Goal: Navigation & Orientation: Understand site structure

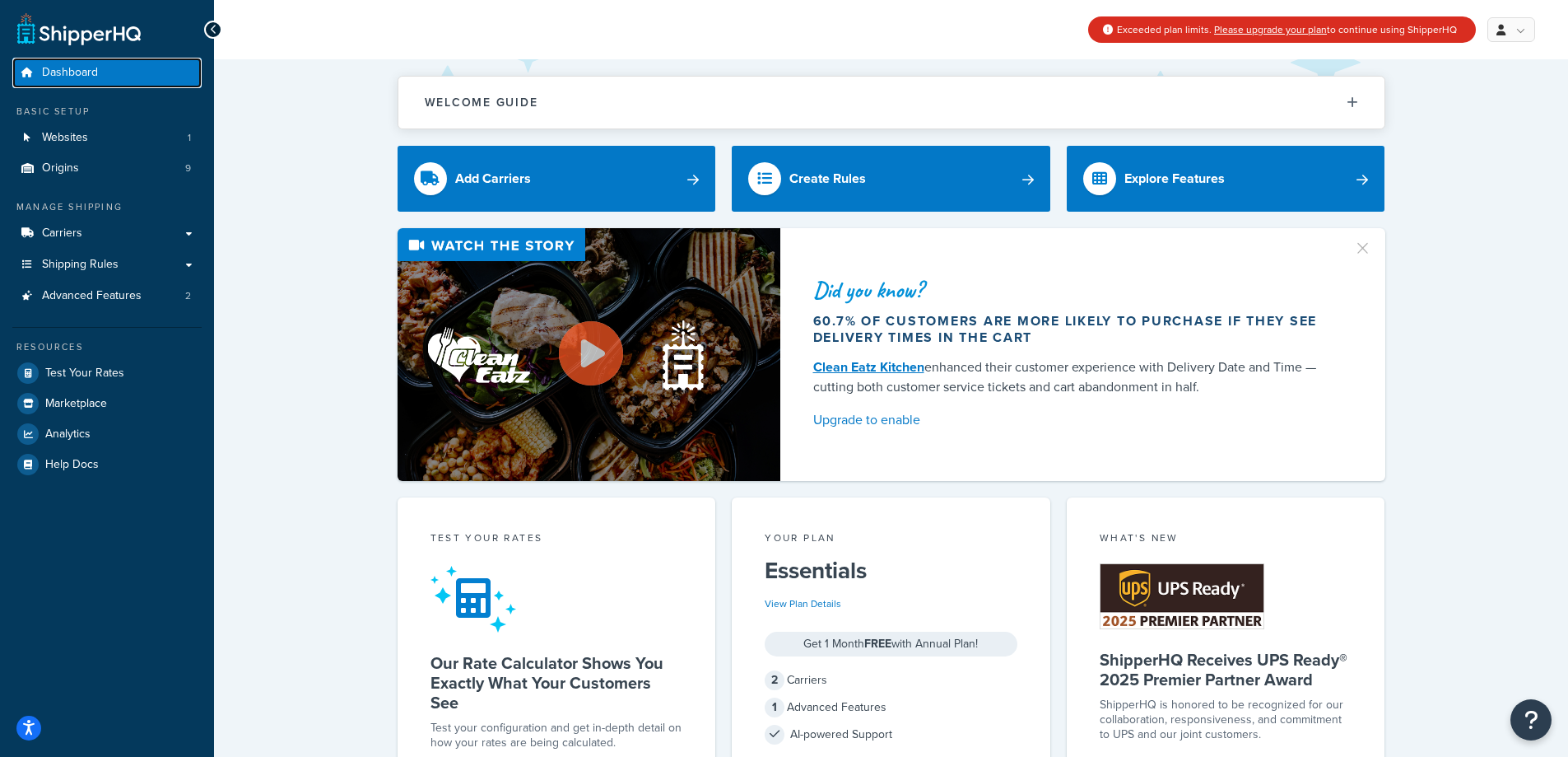
click at [85, 66] on span "Dashboard" at bounding box center [69, 72] width 56 height 14
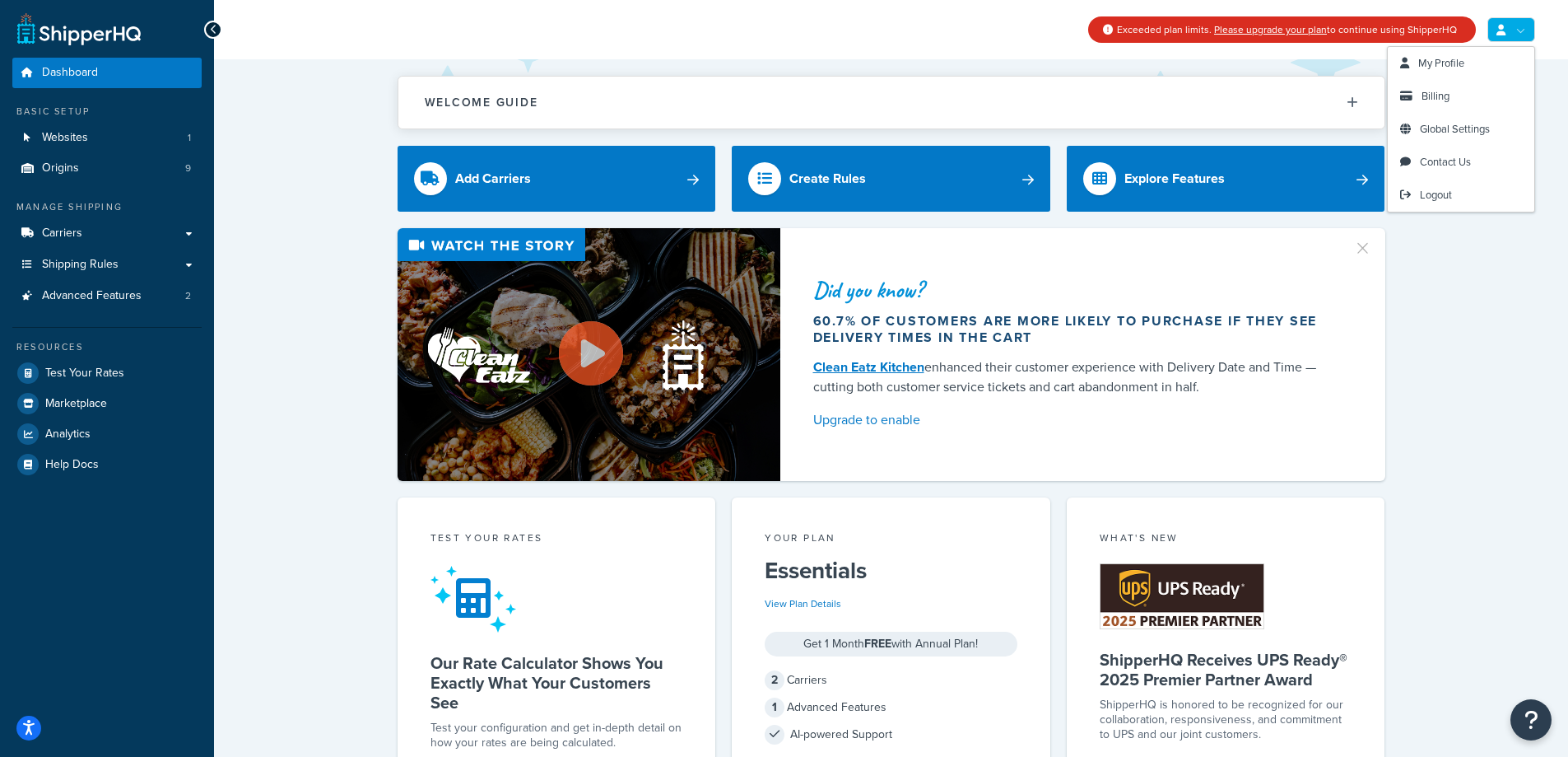
click at [1520, 31] on link at bounding box center [1511, 30] width 47 height 25
click at [1441, 62] on span "My Profile" at bounding box center [1441, 62] width 46 height 16
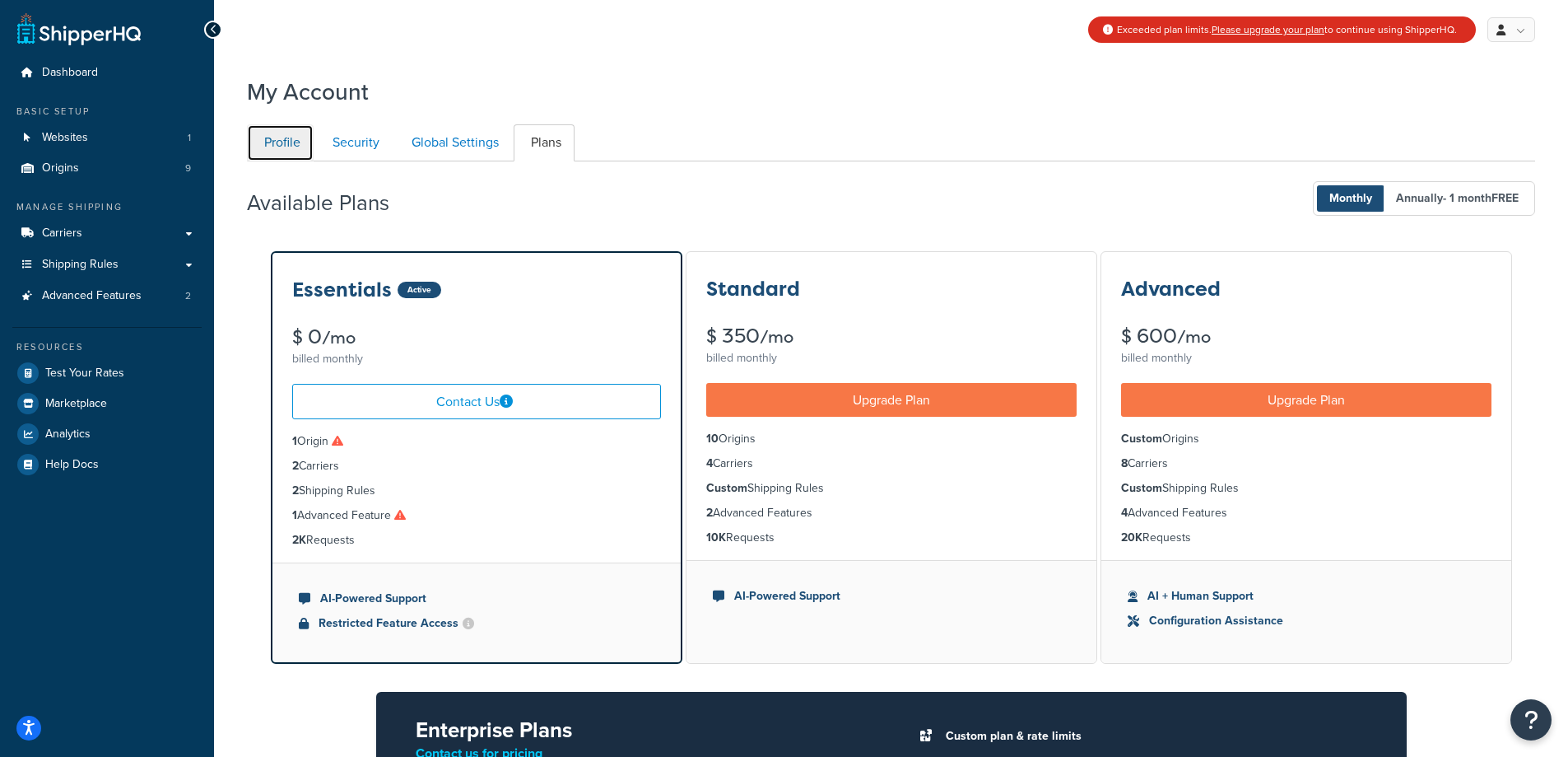
click at [281, 140] on link "Profile" at bounding box center [281, 142] width 67 height 37
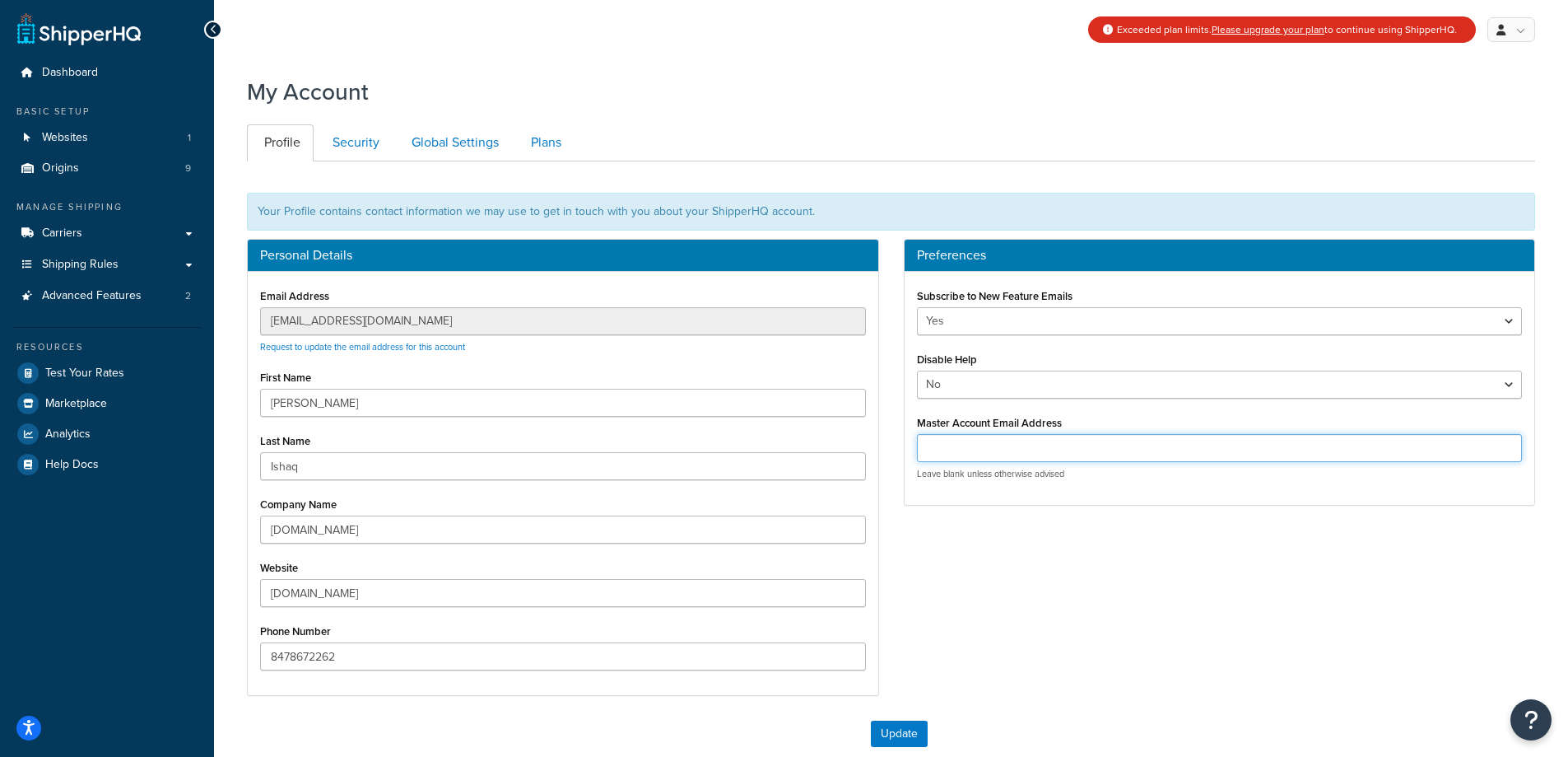
click at [972, 448] on input "Master Account Email Address" at bounding box center [1220, 448] width 606 height 28
type input "admin@arrowsmithshoes.com"
click at [1194, 619] on div "Personal Details Email Address admin@arrowsmithshoes.com Request to update the …" at bounding box center [891, 476] width 1313 height 473
drag, startPoint x: 1111, startPoint y: 444, endPoint x: 853, endPoint y: 448, distance: 258.0
click at [853, 448] on div "Personal Details Email Address admin@arrowsmithshoes.com Request to update the …" at bounding box center [891, 476] width 1313 height 473
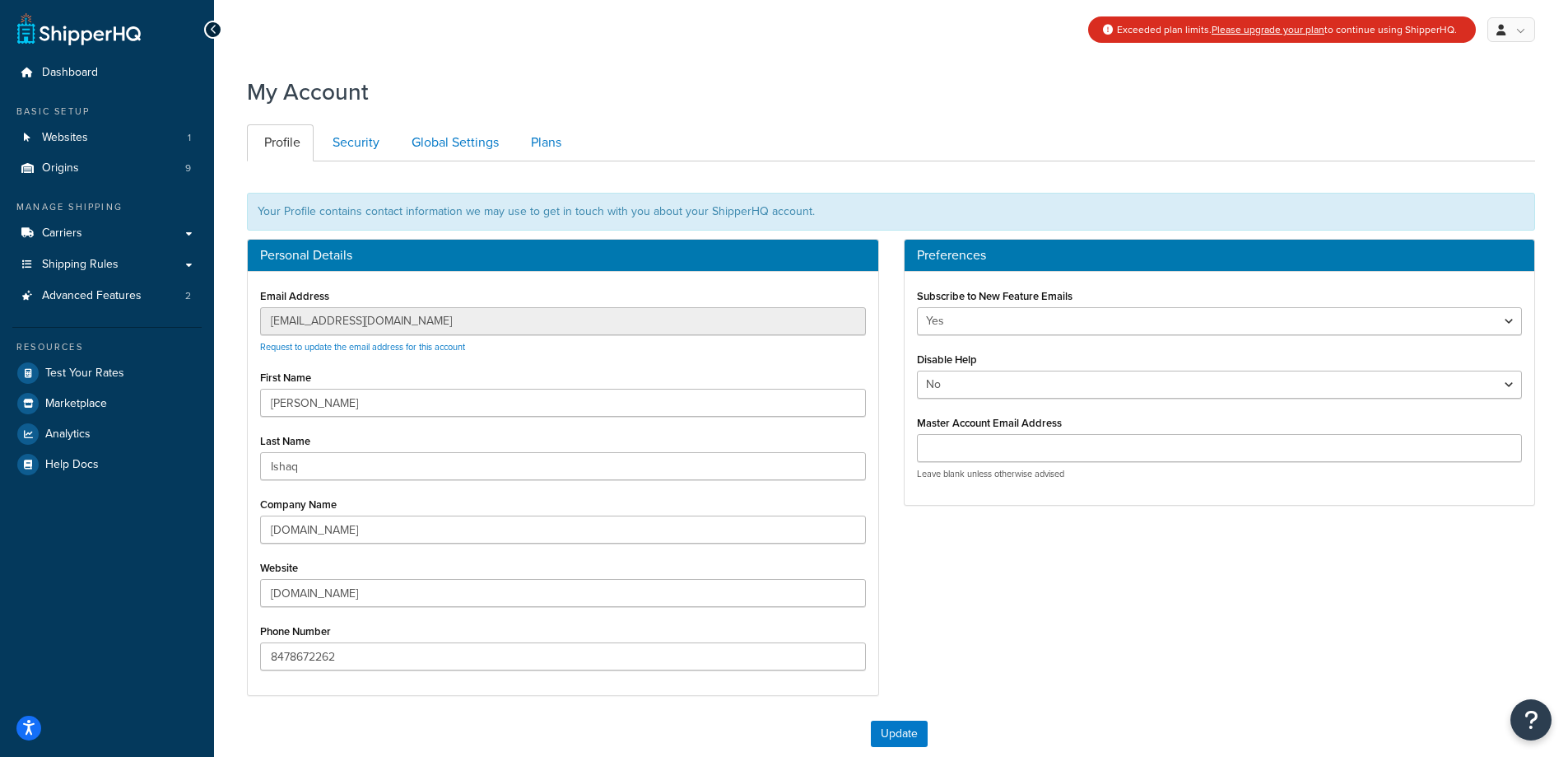
click at [1130, 610] on div "Personal Details Email Address admin@arrowsmithshoes.com Request to update the …" at bounding box center [891, 476] width 1313 height 473
click at [360, 142] on link "Security" at bounding box center [354, 142] width 77 height 37
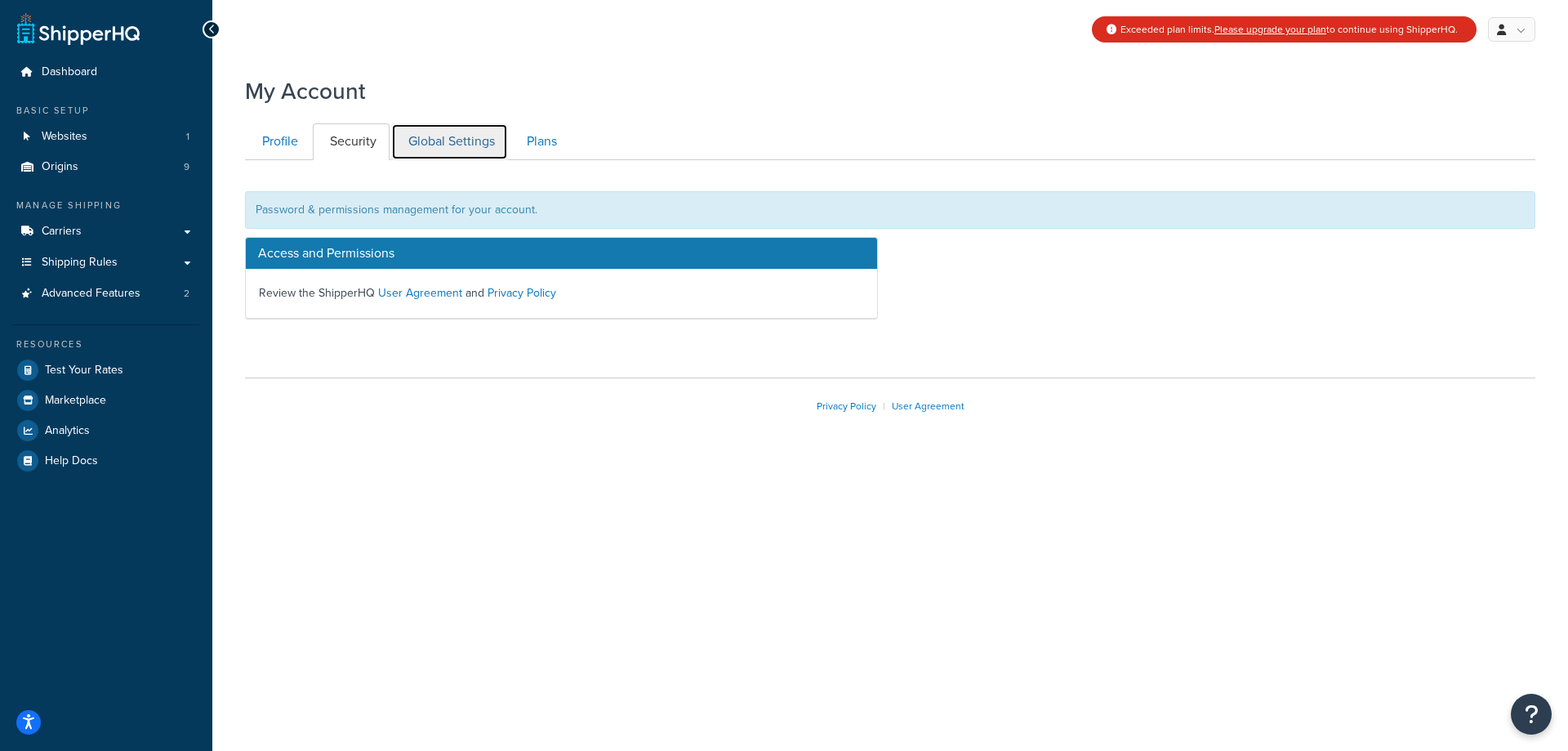
click at [452, 142] on link "Global Settings" at bounding box center [449, 141] width 116 height 36
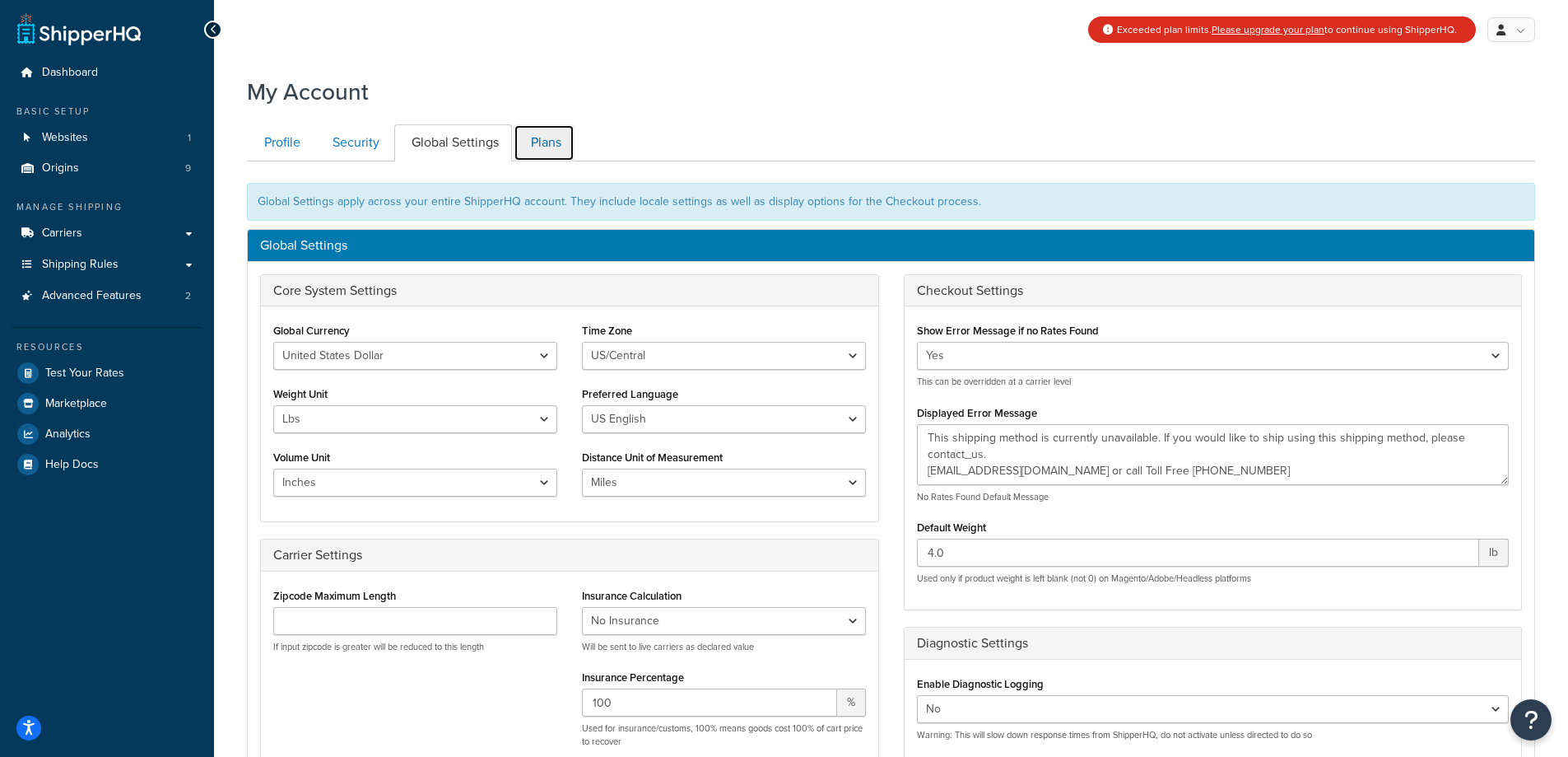
click at [542, 140] on link "Plans" at bounding box center [544, 142] width 61 height 37
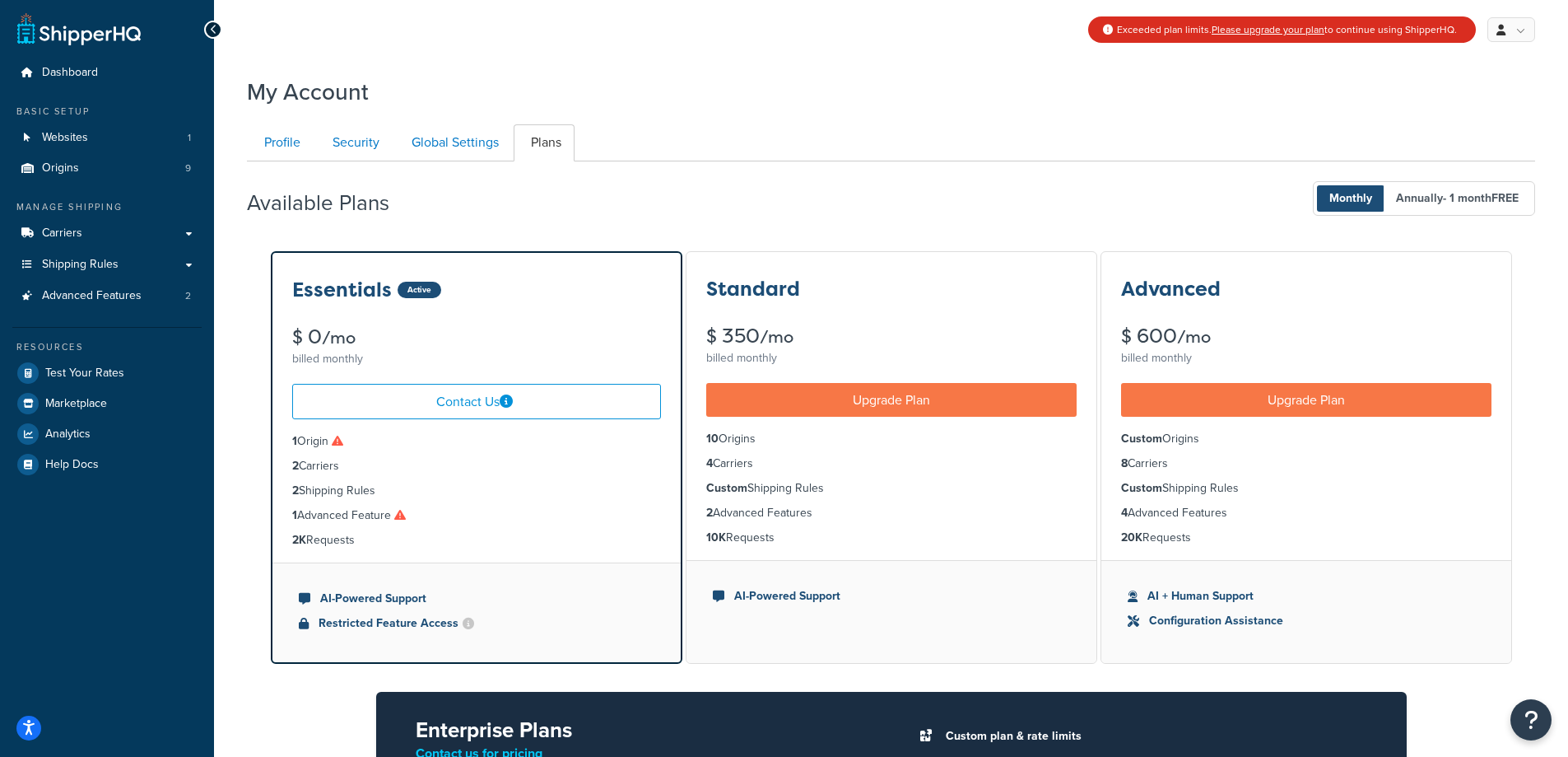
scroll to position [162, 0]
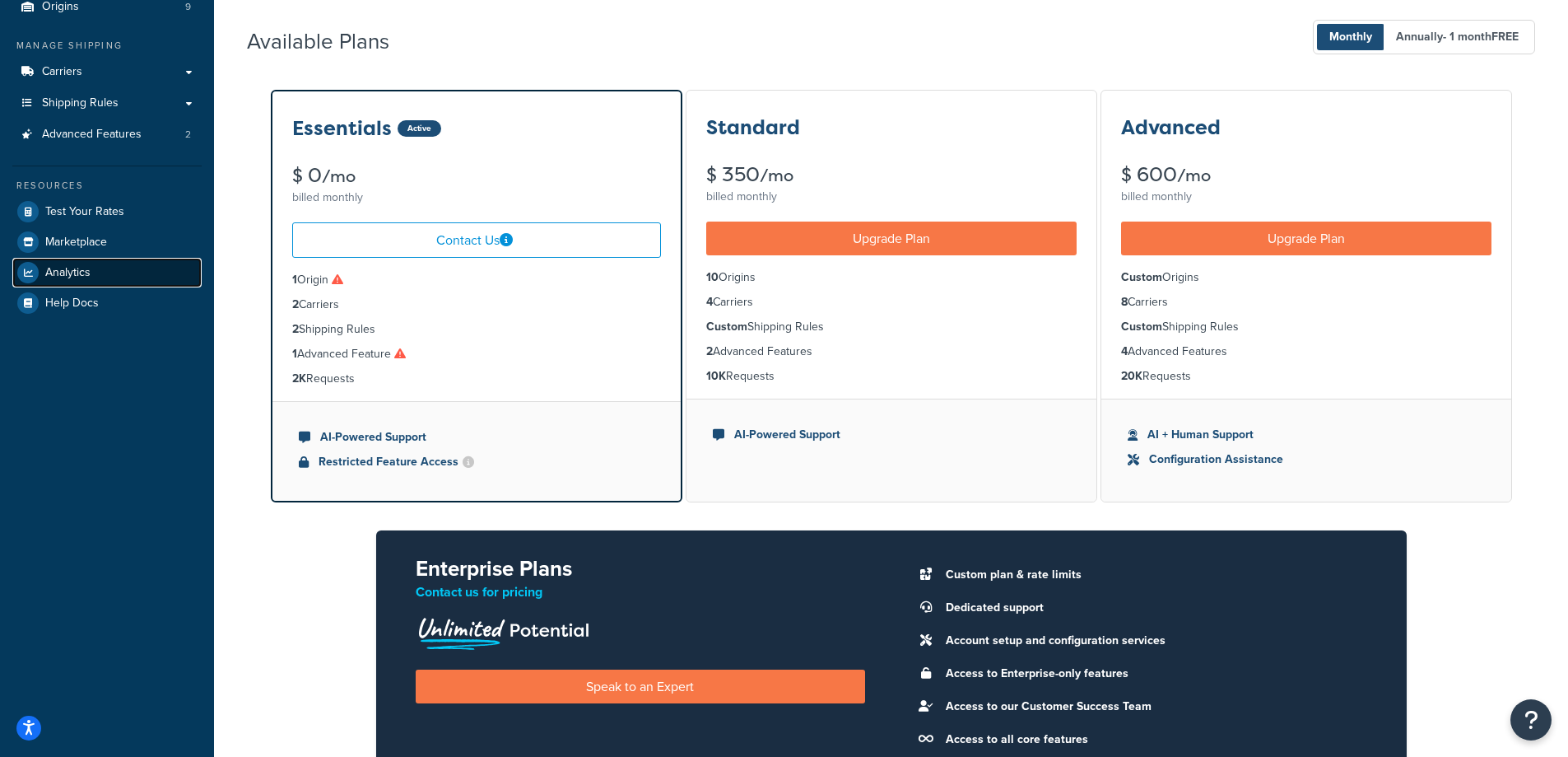
click at [81, 272] on span "Analytics" at bounding box center [67, 272] width 45 height 14
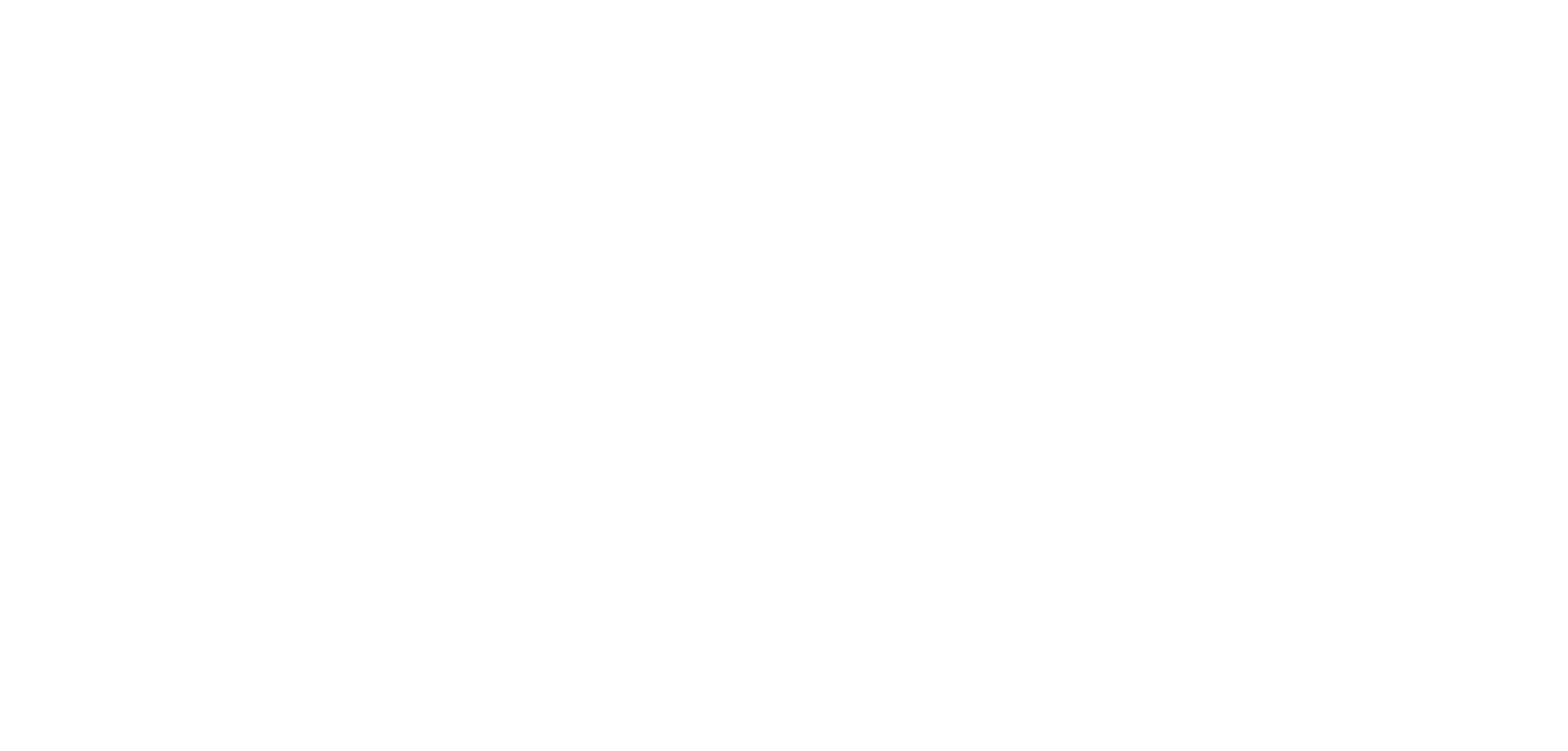
select select "last_7_days"
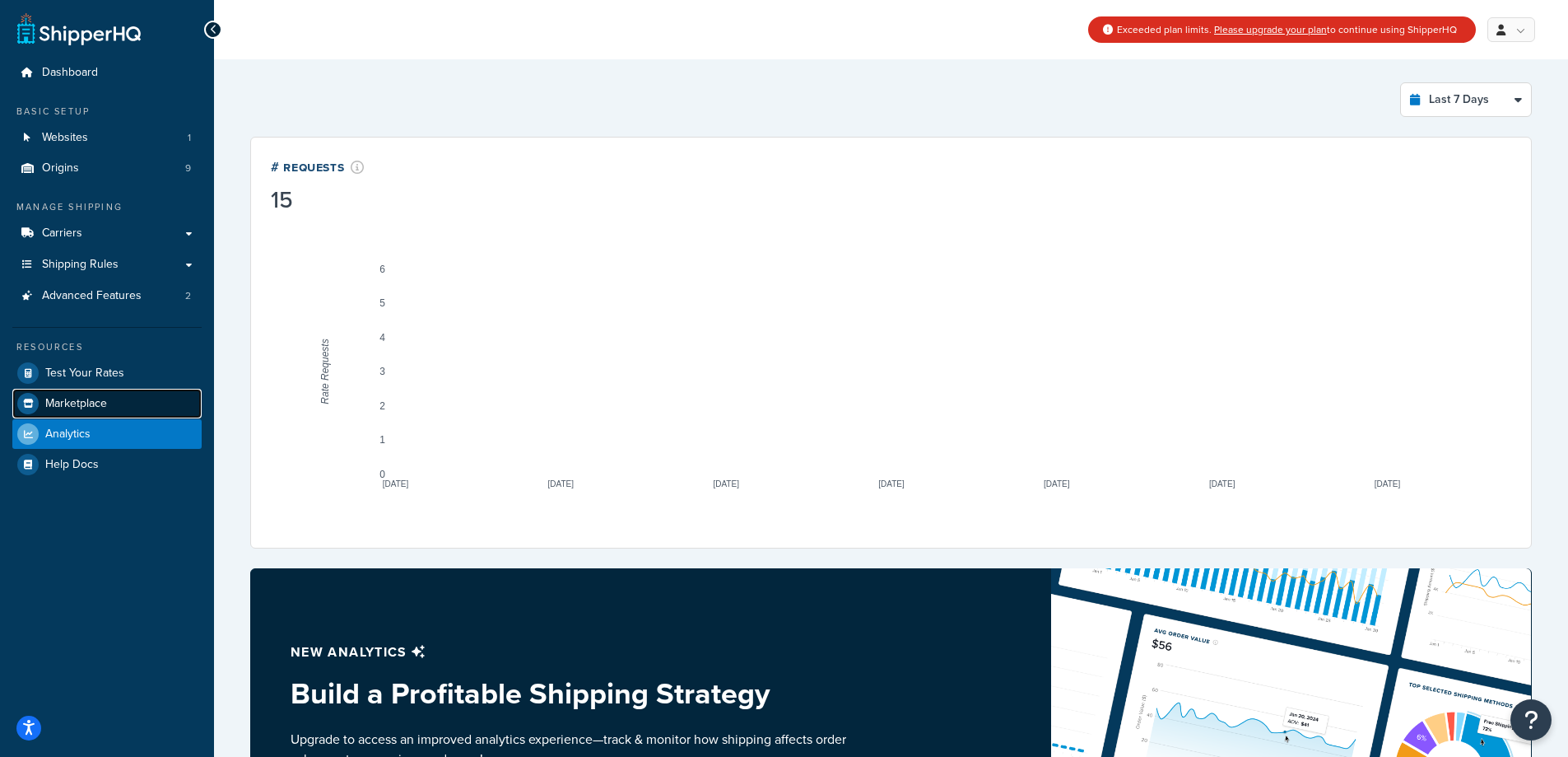
click at [87, 400] on span "Marketplace" at bounding box center [76, 404] width 62 height 14
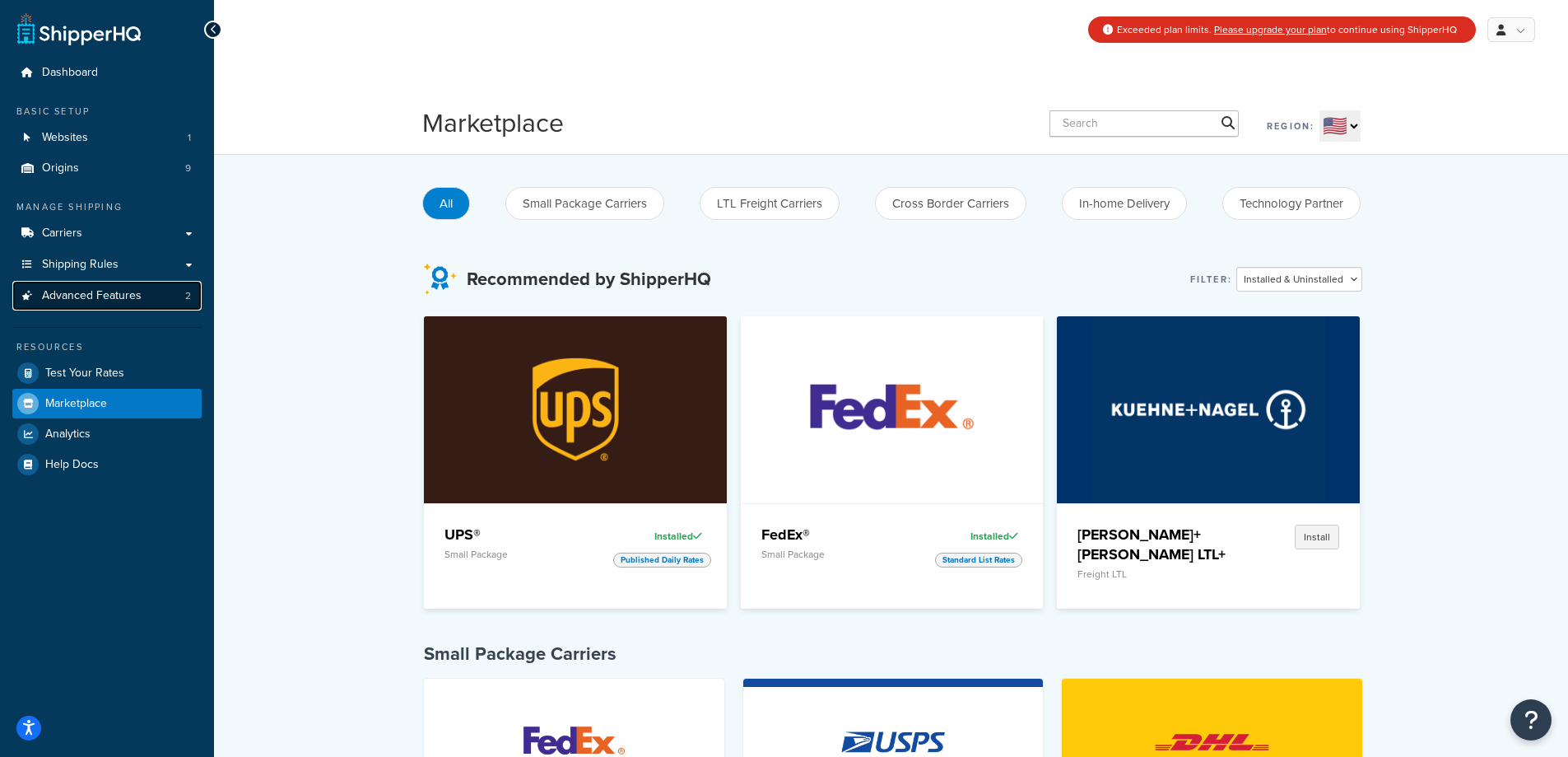
click at [102, 296] on span "Advanced Features" at bounding box center [92, 296] width 100 height 14
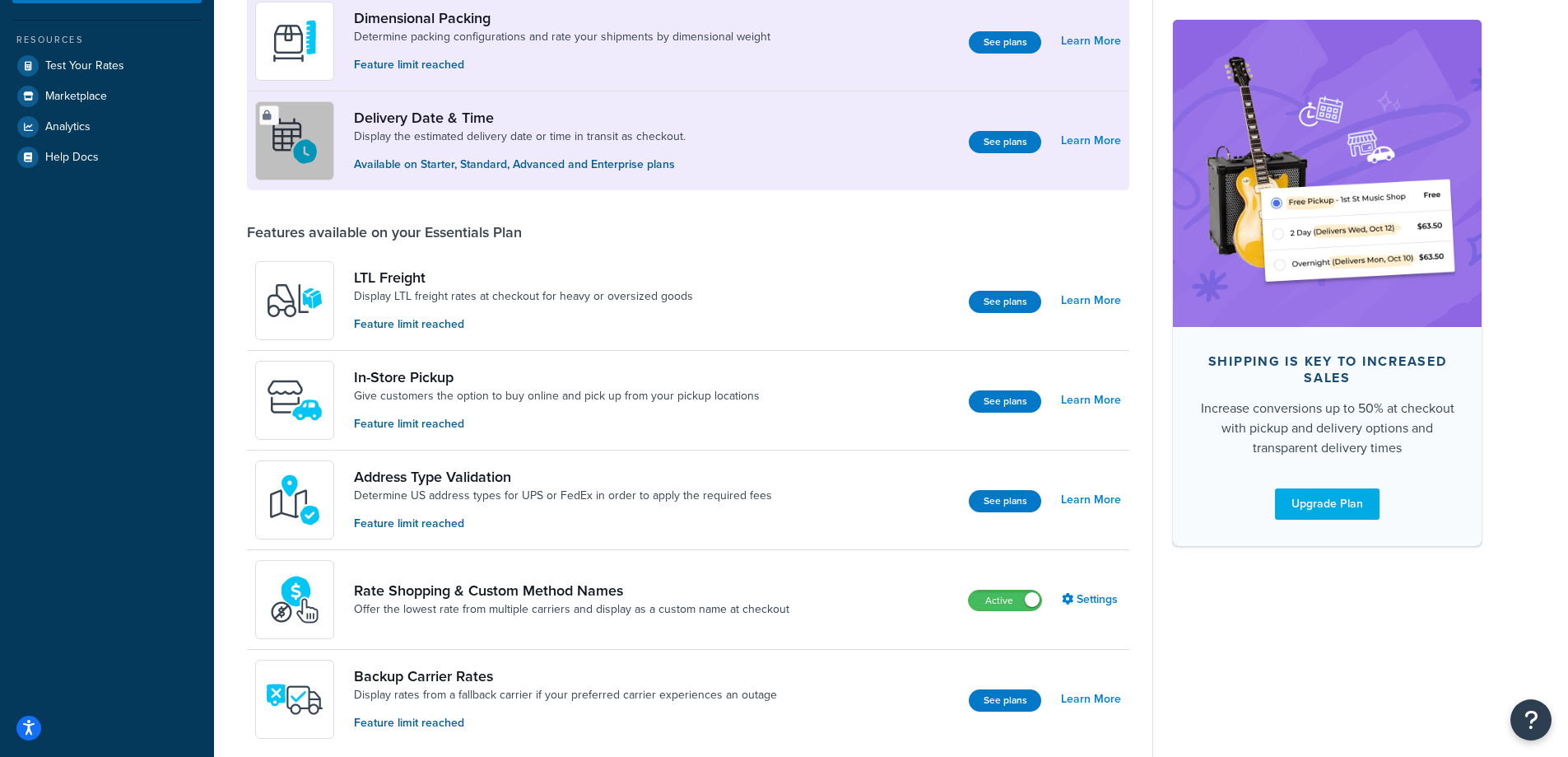
scroll to position [14, 0]
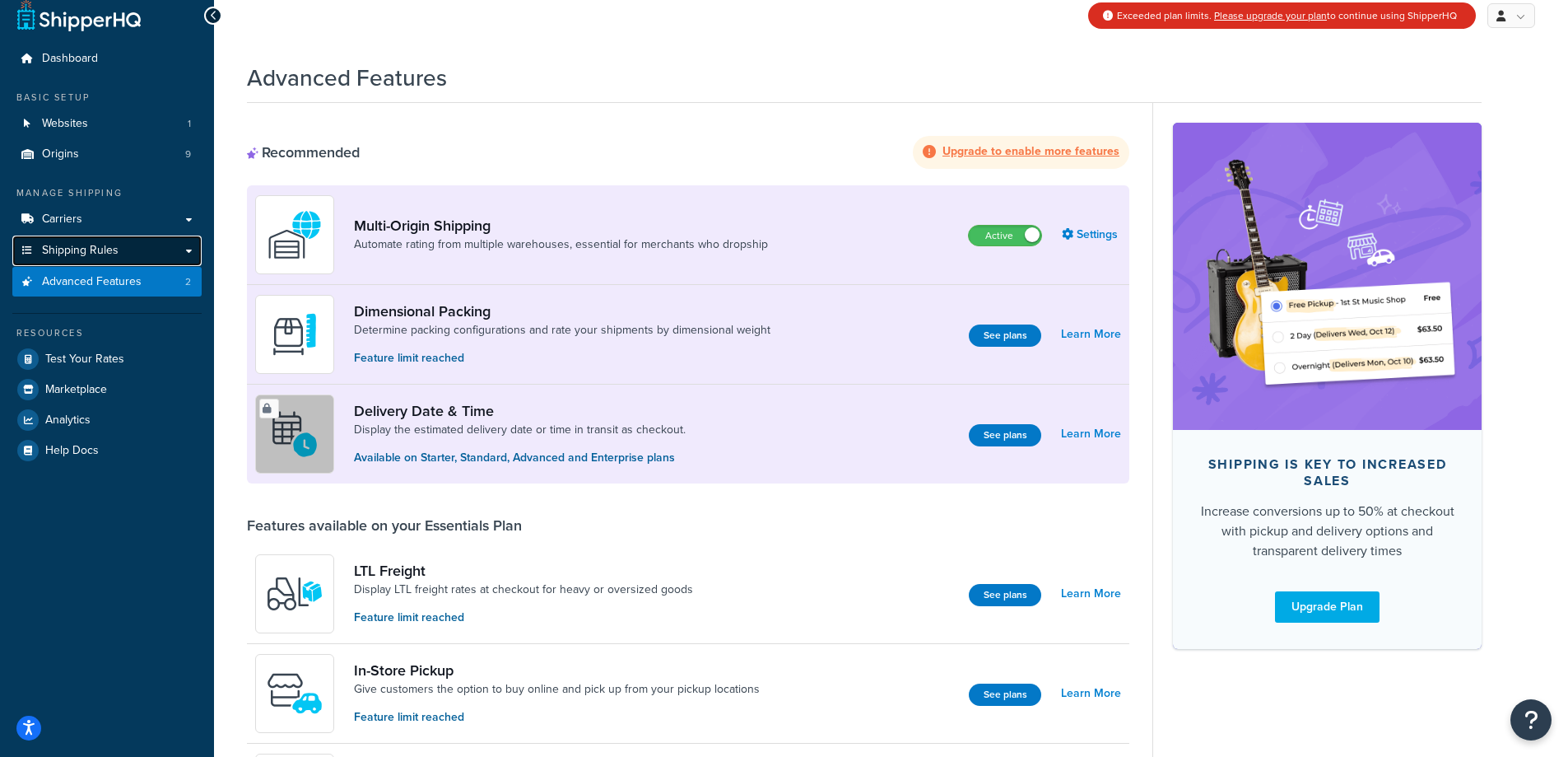
click at [89, 247] on span "Shipping Rules" at bounding box center [80, 251] width 77 height 14
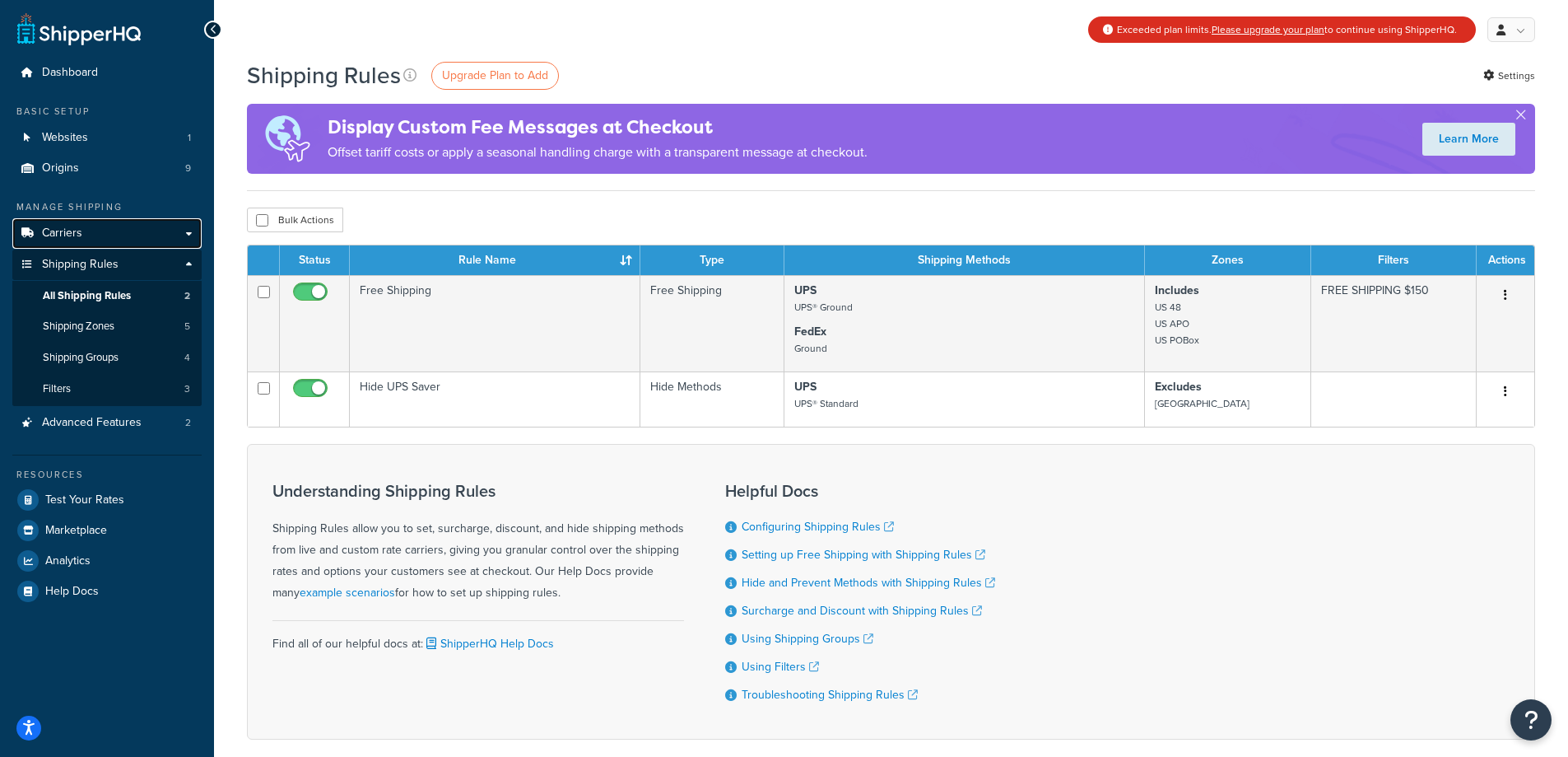
click at [73, 231] on span "Carriers" at bounding box center [62, 233] width 40 height 14
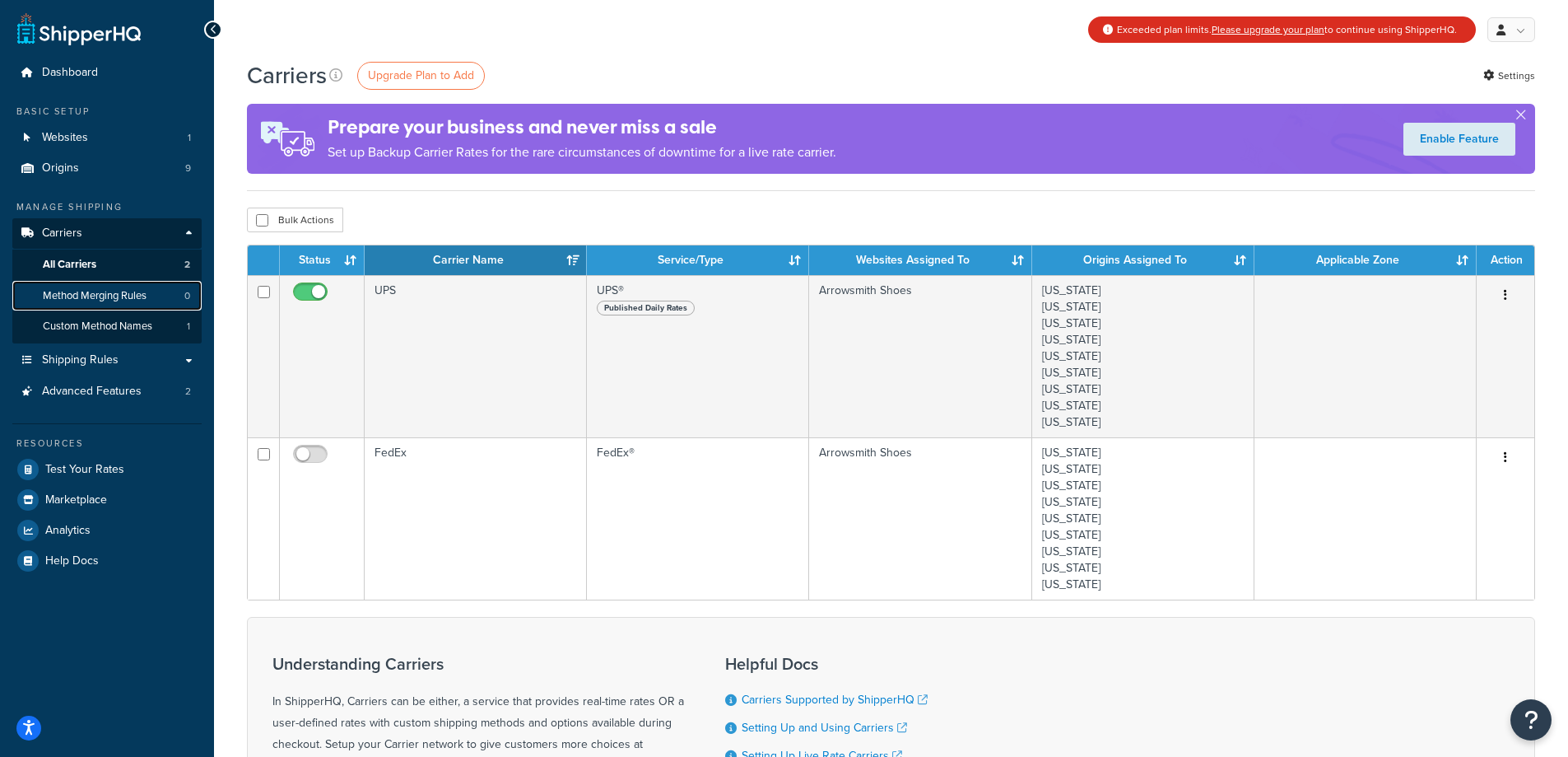
click at [108, 292] on span "Method Merging Rules" at bounding box center [94, 296] width 104 height 14
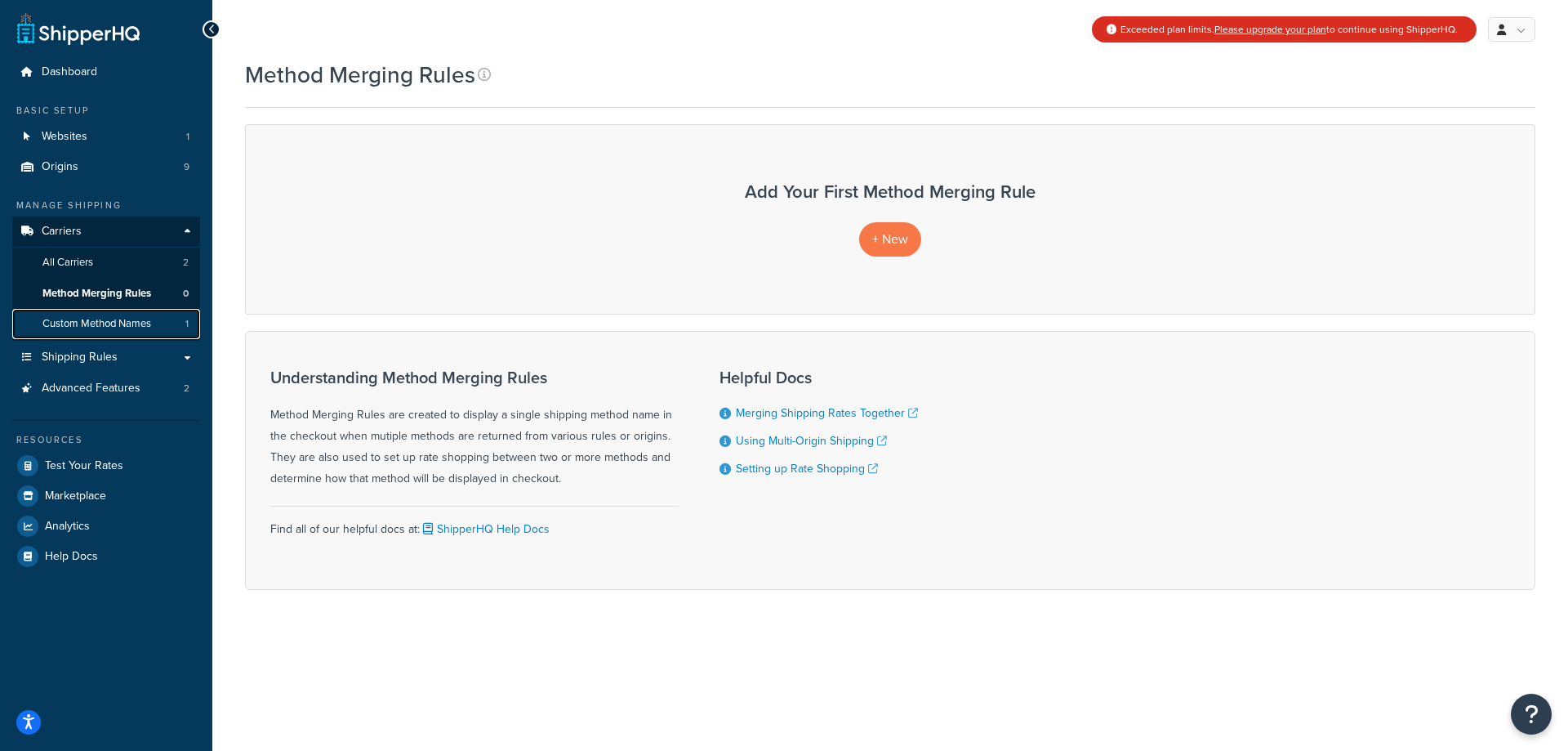
click at [104, 322] on span "Custom Method Names" at bounding box center [96, 324] width 108 height 14
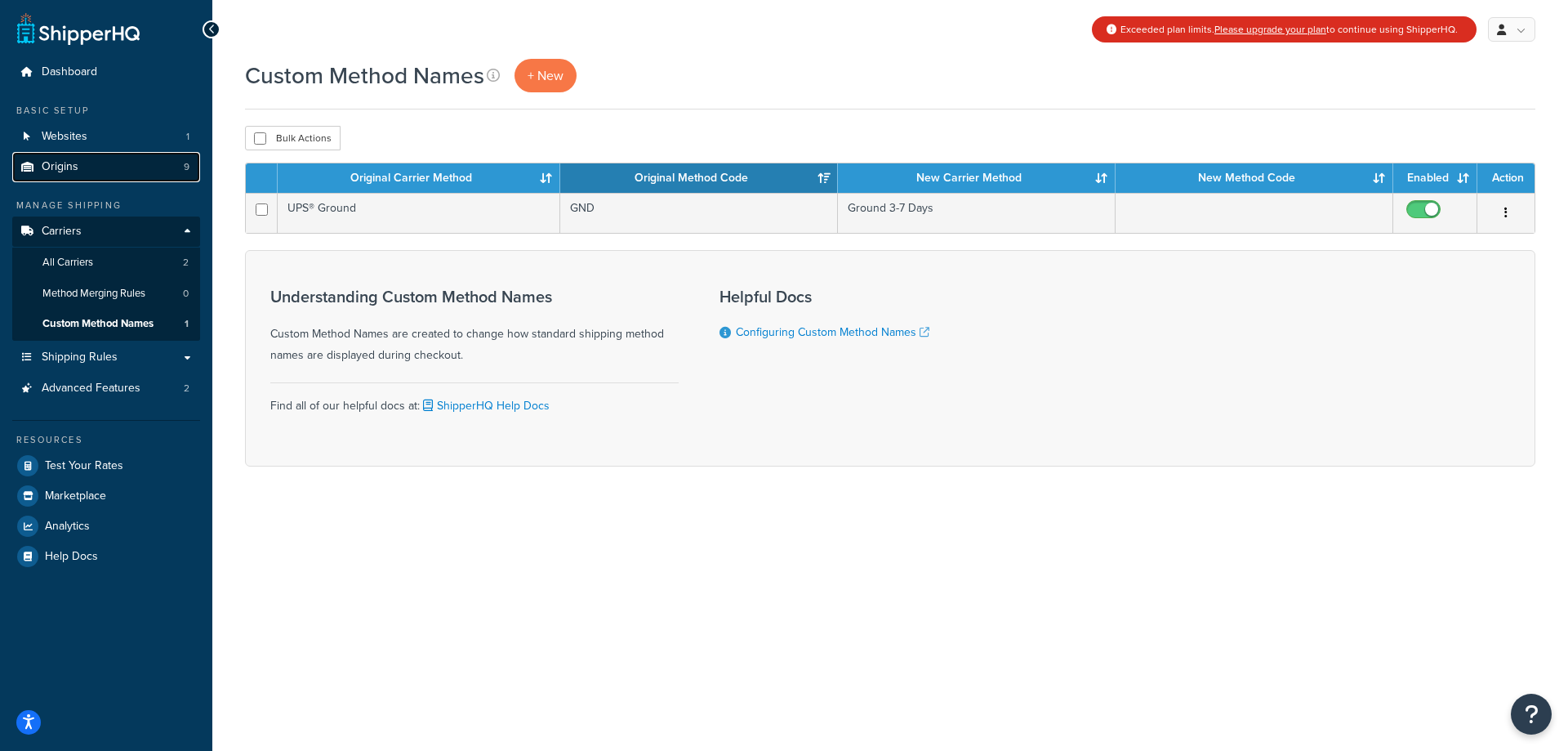
click at [69, 167] on span "Origins" at bounding box center [59, 167] width 36 height 14
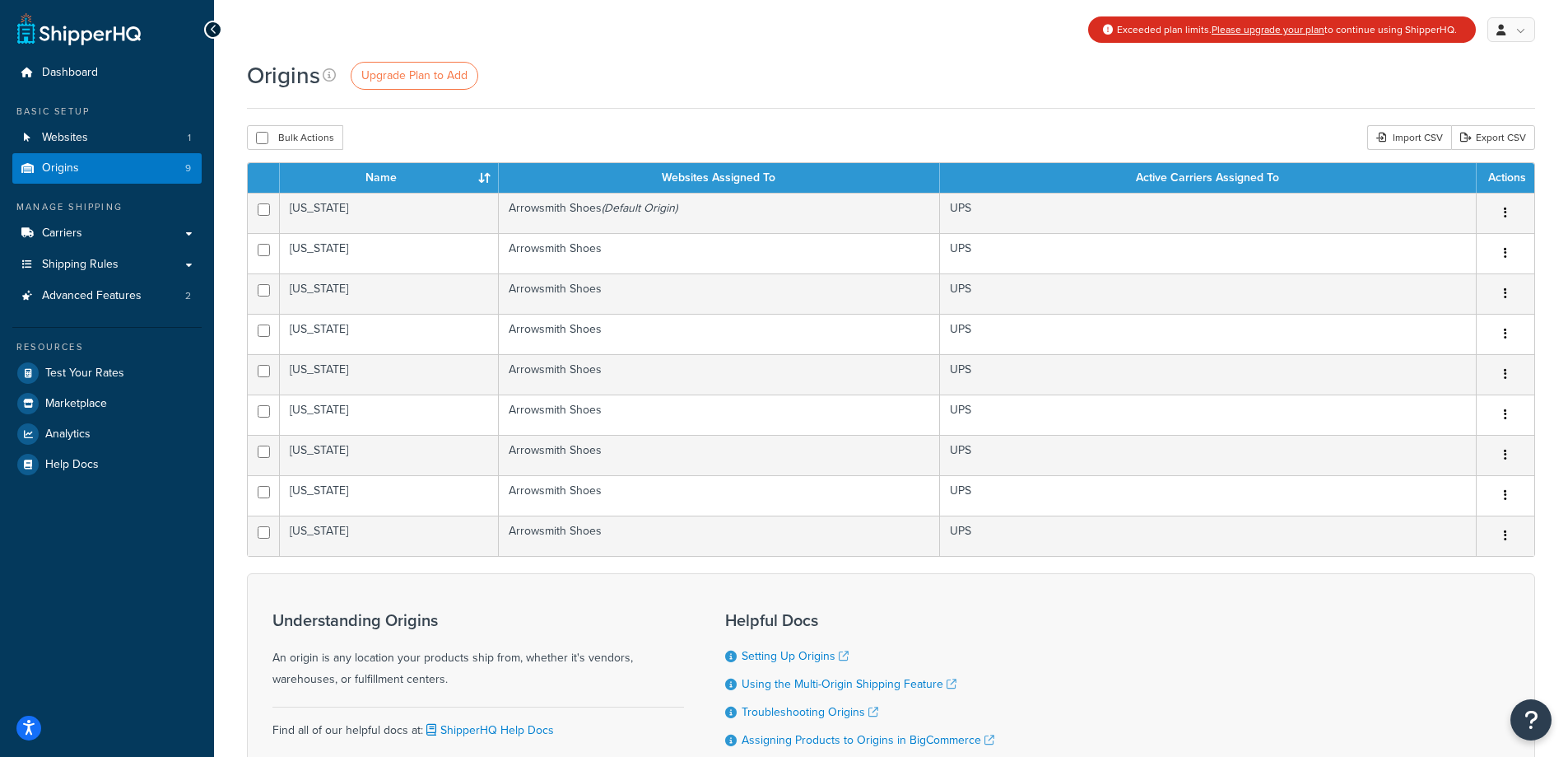
click at [482, 179] on th "Name" at bounding box center [389, 178] width 219 height 30
click at [482, 178] on th "Name" at bounding box center [389, 178] width 219 height 30
click at [381, 175] on th "Name" at bounding box center [389, 178] width 219 height 30
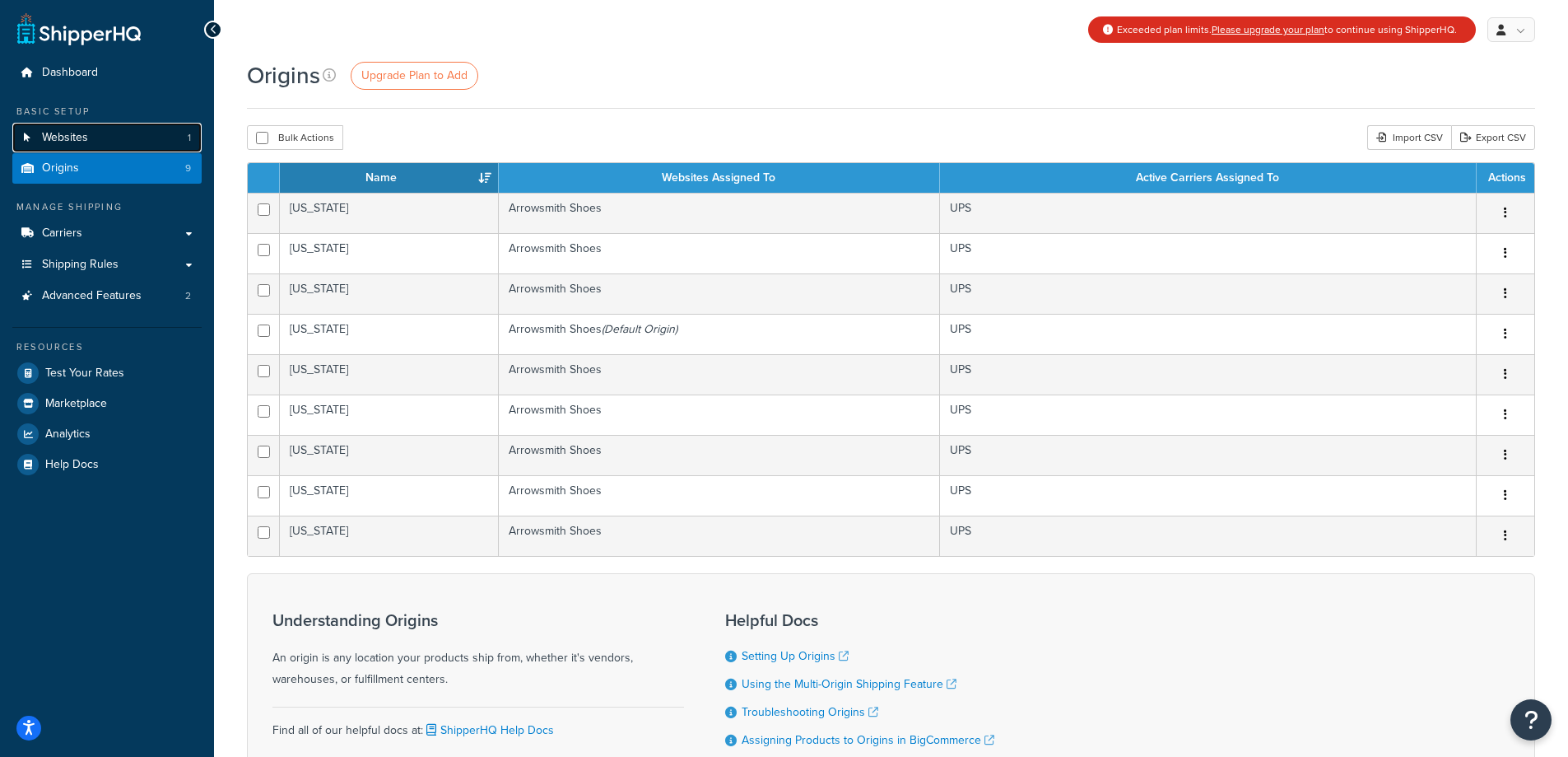
click at [77, 137] on span "Websites" at bounding box center [64, 137] width 46 height 14
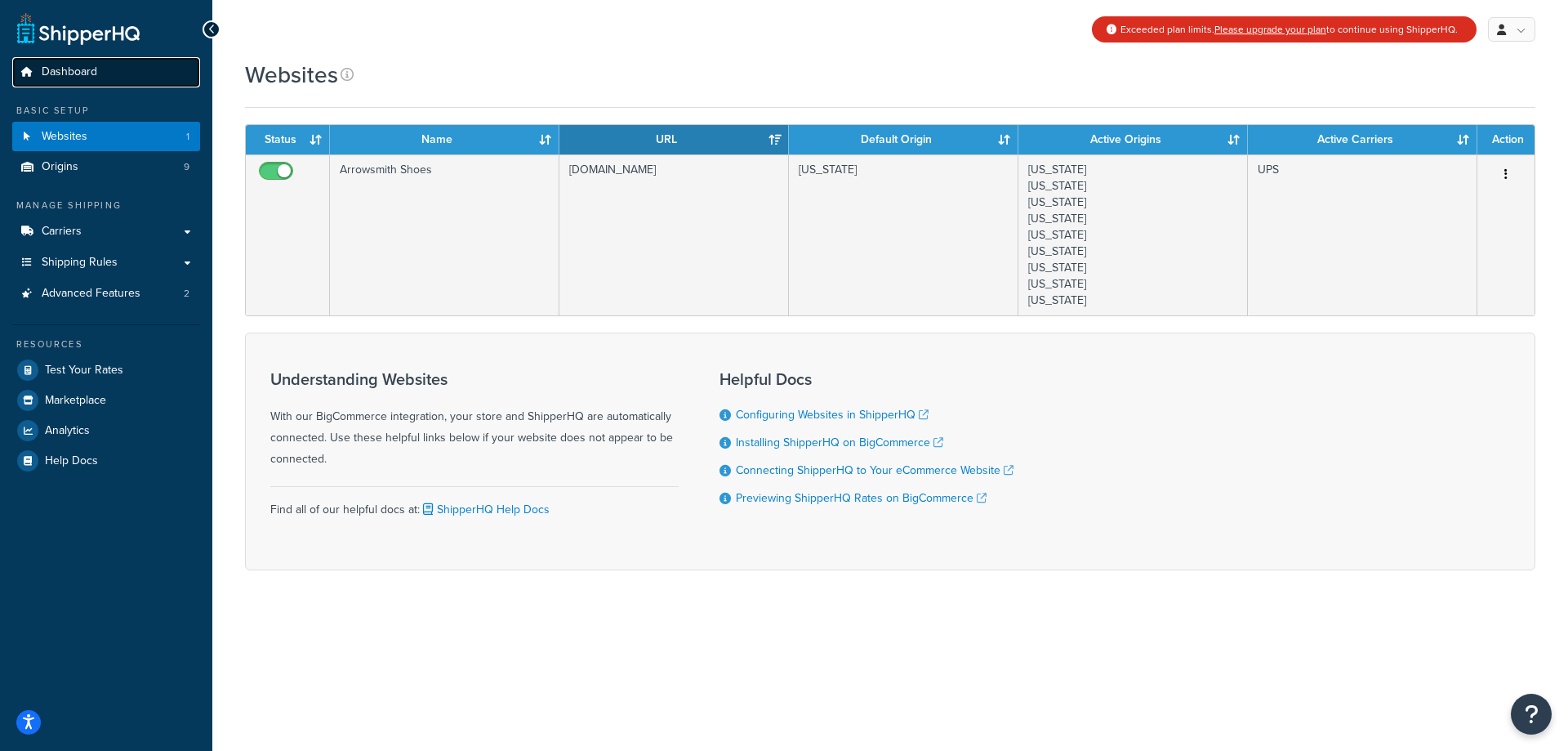
click at [75, 70] on span "Dashboard" at bounding box center [69, 72] width 55 height 14
